Goal: Information Seeking & Learning: Learn about a topic

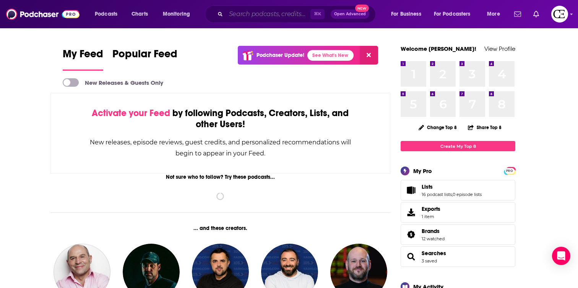
click at [238, 15] on input "Search podcasts, credits, & more..." at bounding box center [268, 14] width 84 height 12
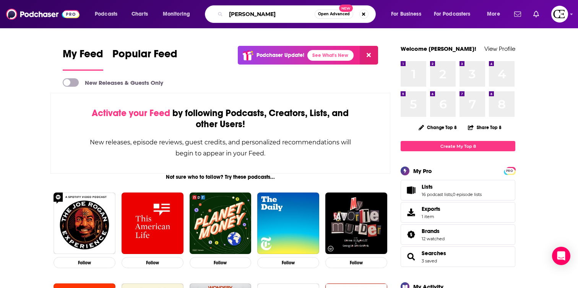
type input "[PERSON_NAME]"
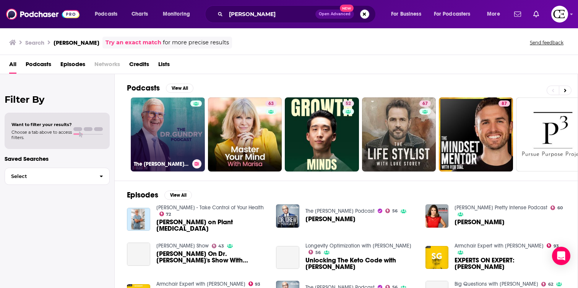
click at [173, 128] on link "The [PERSON_NAME] Podcast" at bounding box center [168, 134] width 74 height 74
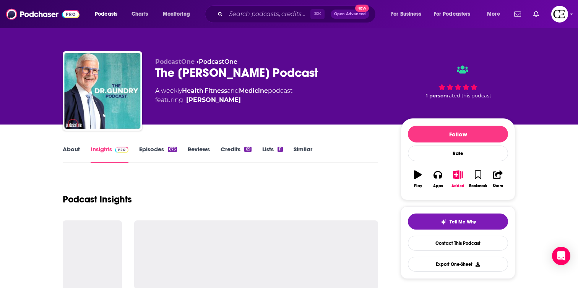
click at [552, 95] on div "PodcastOne • PodcastOne The [PERSON_NAME] Podcast A weekly Health , Fitness and…" at bounding box center [289, 62] width 578 height 125
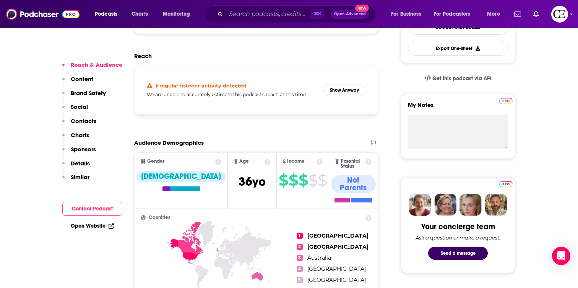
scroll to position [220, 0]
